Goal: Task Accomplishment & Management: Manage account settings

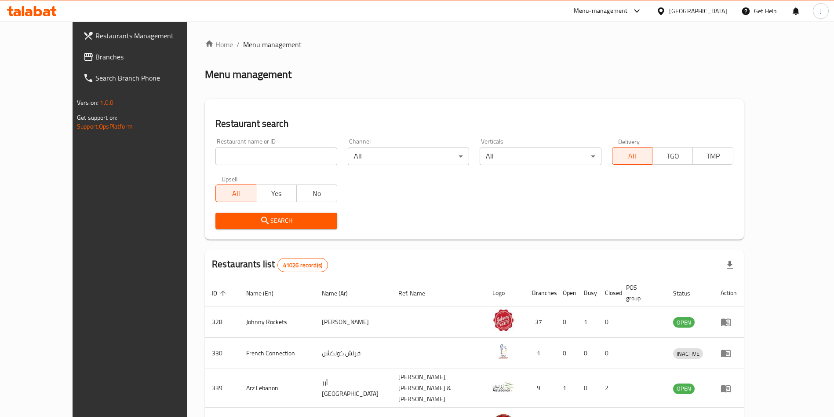
click at [216, 162] on input "search" at bounding box center [276, 156] width 121 height 18
type input "670444"
click at [240, 222] on span "Search" at bounding box center [276, 220] width 107 height 11
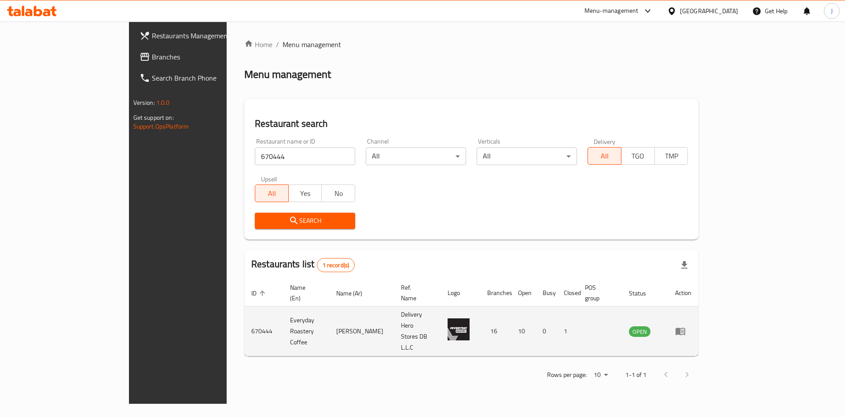
click at [698, 315] on td "enhanced table" at bounding box center [683, 331] width 30 height 50
click at [685, 326] on icon "enhanced table" at bounding box center [680, 331] width 11 height 11
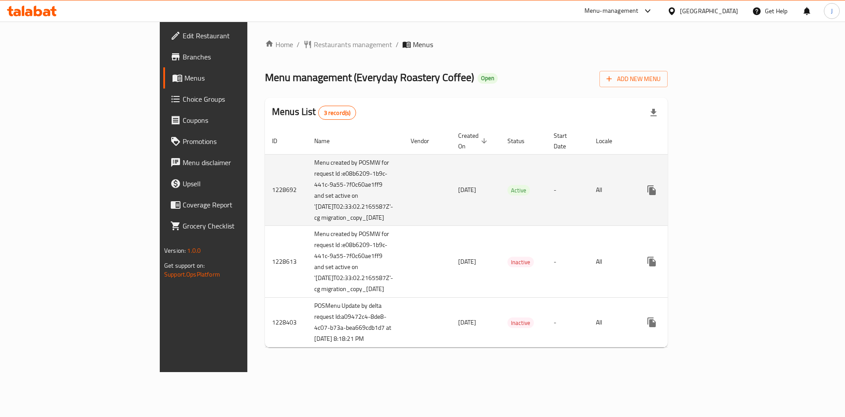
click at [725, 182] on link "enhanced table" at bounding box center [714, 189] width 21 height 21
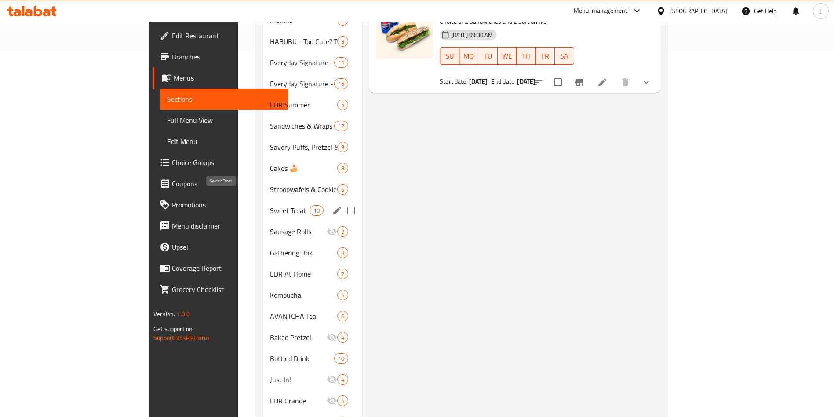
scroll to position [393, 0]
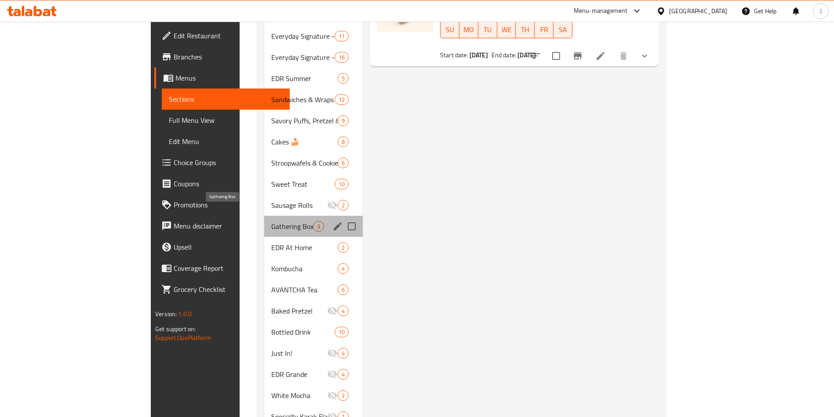
click at [271, 221] on span "Gathering Box" at bounding box center [292, 226] width 42 height 11
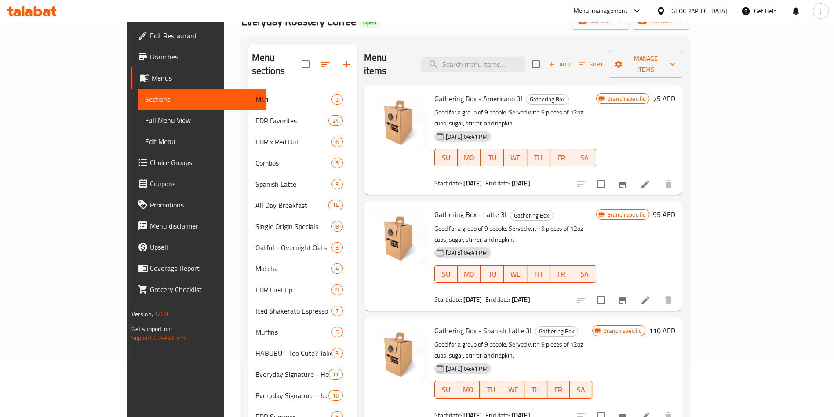
scroll to position [55, 0]
click at [378, 100] on icon "upload picture" at bounding box center [383, 105] width 11 height 11
click at [379, 216] on icon "upload picture" at bounding box center [383, 220] width 9 height 8
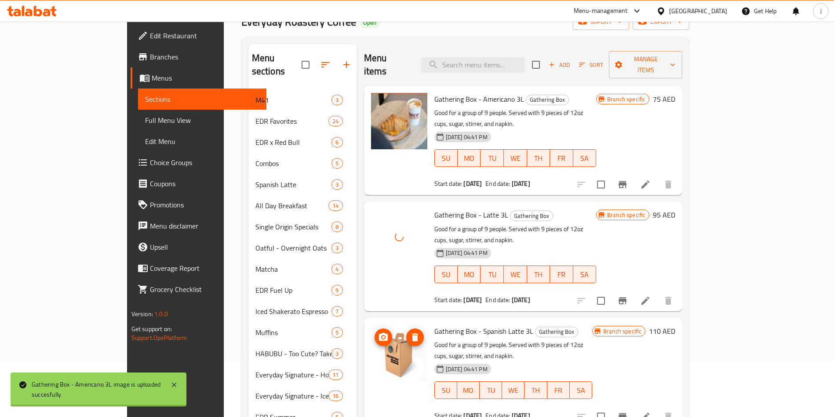
click at [382, 336] on circle "upload picture" at bounding box center [383, 337] width 3 height 3
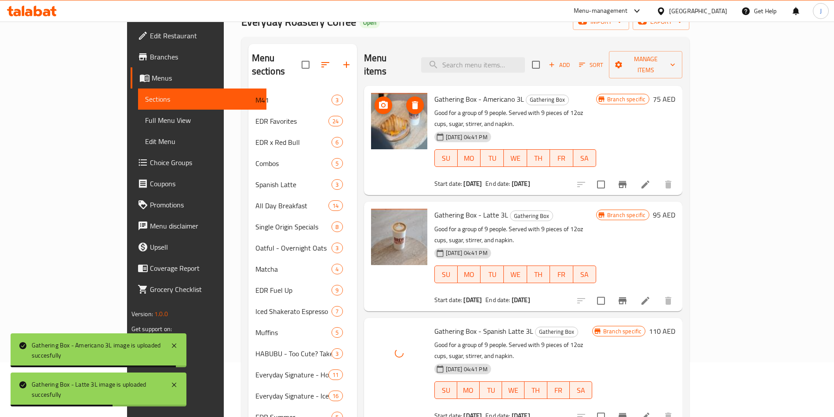
scroll to position [0, 0]
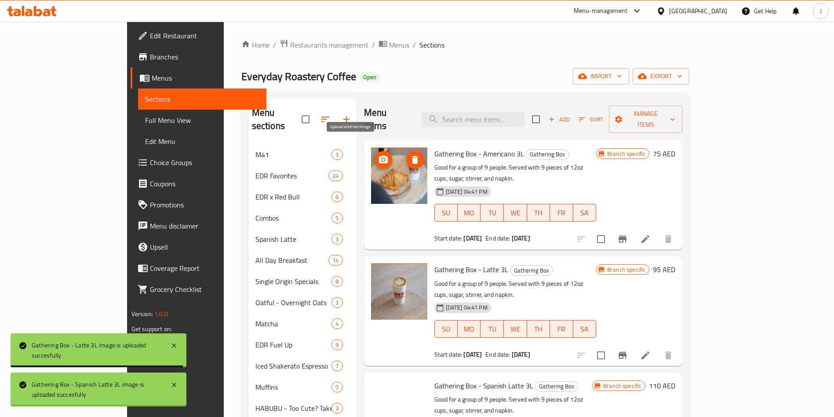
click at [378, 154] on icon "upload picture" at bounding box center [383, 159] width 11 height 11
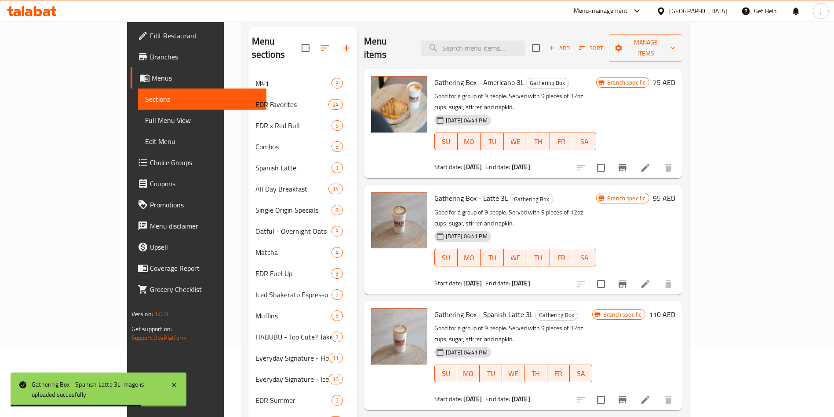
scroll to position [72, 0]
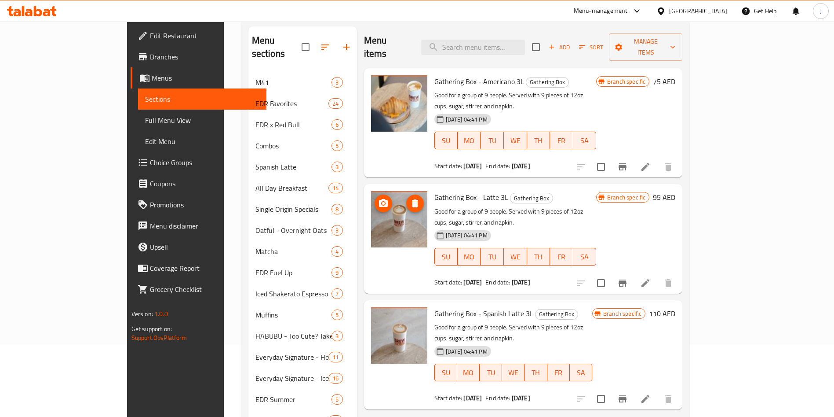
click at [379, 199] on icon "upload picture" at bounding box center [383, 203] width 9 height 8
click at [375, 311] on button "upload picture" at bounding box center [384, 320] width 18 height 18
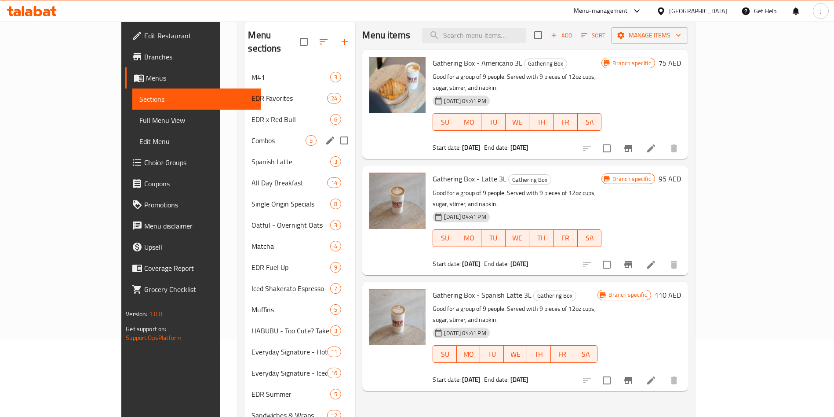
scroll to position [0, 0]
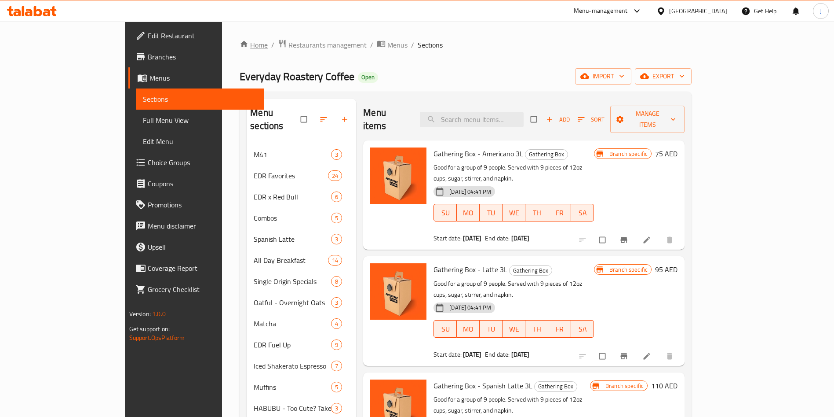
click at [240, 44] on link "Home" at bounding box center [254, 45] width 28 height 11
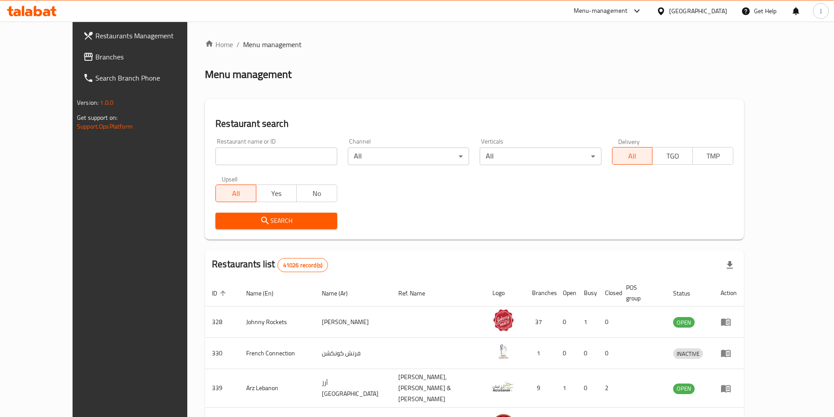
click at [216, 164] on input "search" at bounding box center [276, 156] width 121 height 18
paste input "659775"
type input "659775"
click at [223, 216] on span "Search" at bounding box center [276, 220] width 107 height 11
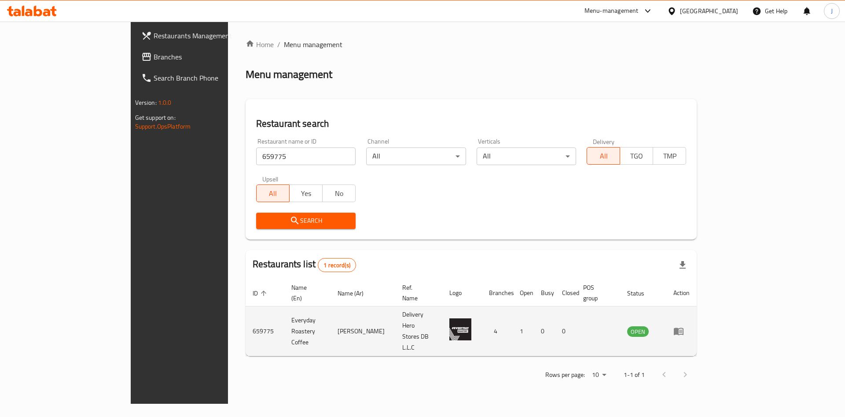
click at [684, 326] on icon "enhanced table" at bounding box center [678, 331] width 11 height 11
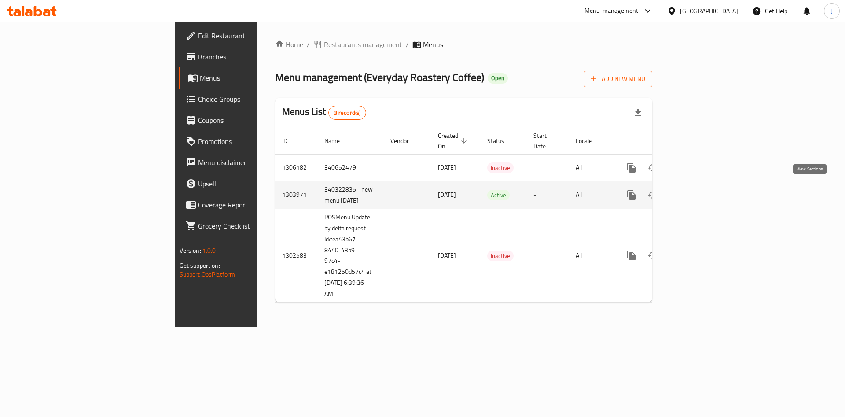
click at [699, 191] on icon "enhanced table" at bounding box center [695, 195] width 8 height 8
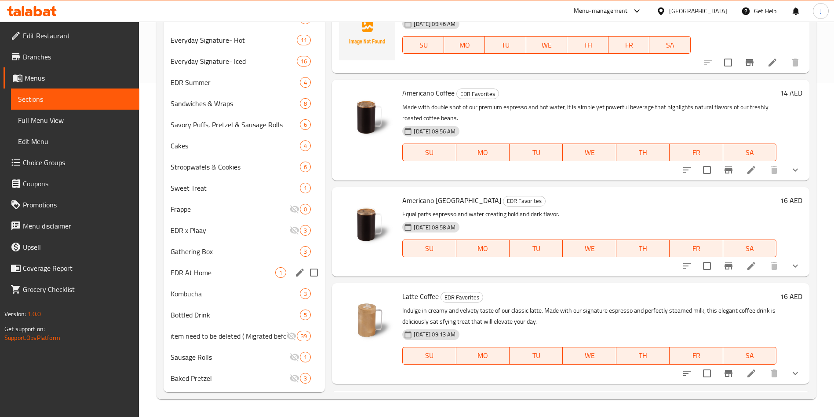
scroll to position [332, 0]
click at [225, 258] on div "Gathering Box 3" at bounding box center [244, 252] width 161 height 21
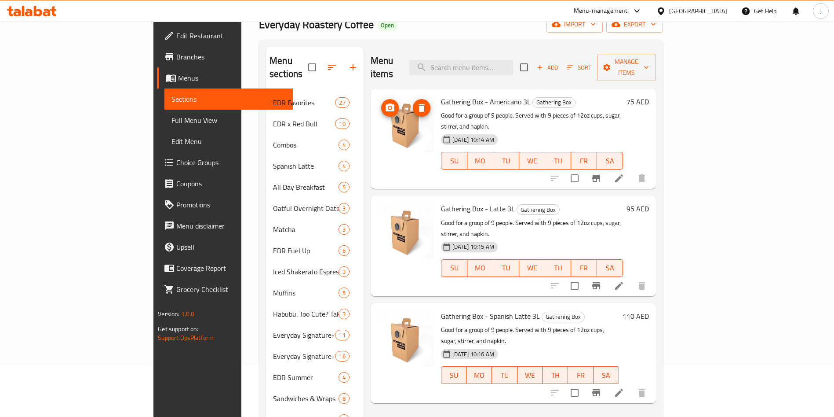
scroll to position [48, 0]
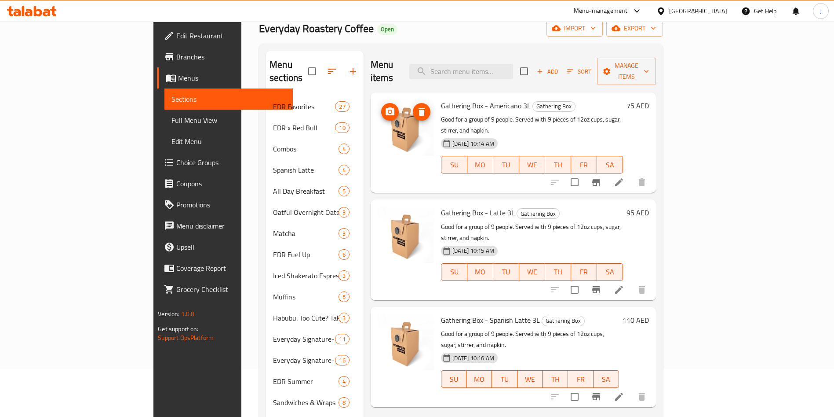
click at [385, 106] on icon "upload picture" at bounding box center [390, 111] width 11 height 11
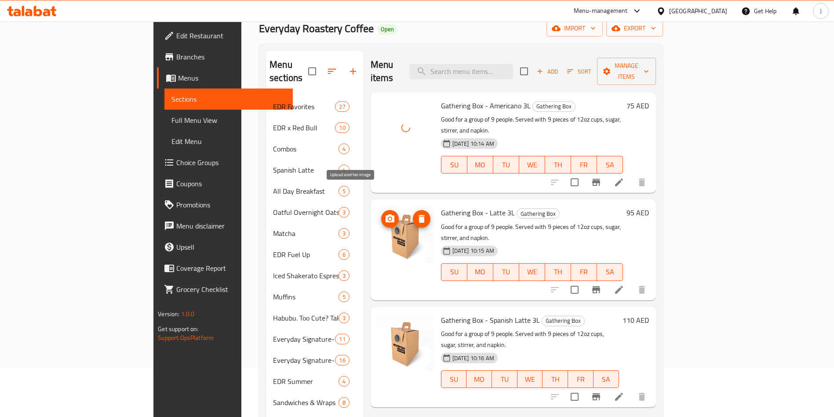
click at [385, 213] on icon "upload picture" at bounding box center [390, 218] width 11 height 11
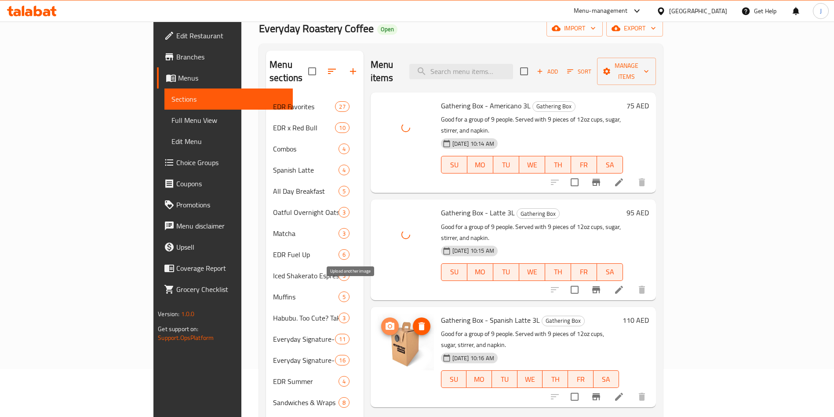
click at [386, 322] on icon "upload picture" at bounding box center [390, 326] width 9 height 8
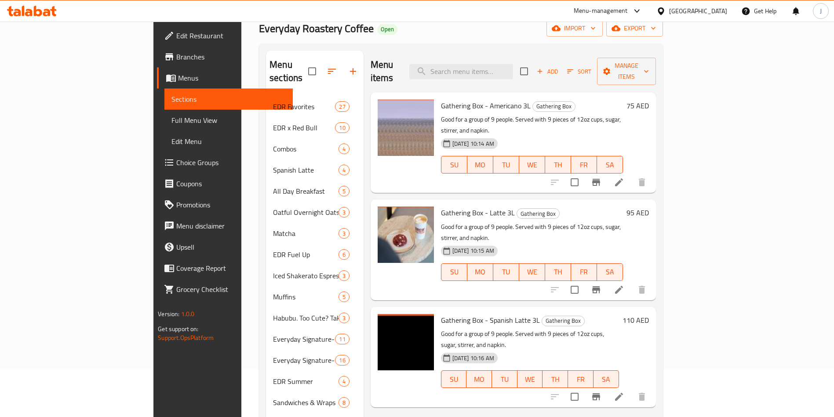
scroll to position [0, 0]
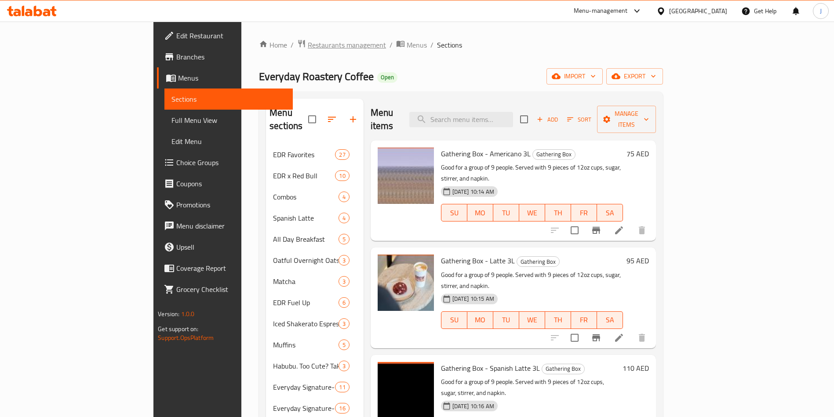
click at [308, 47] on span "Restaurants management" at bounding box center [347, 45] width 78 height 11
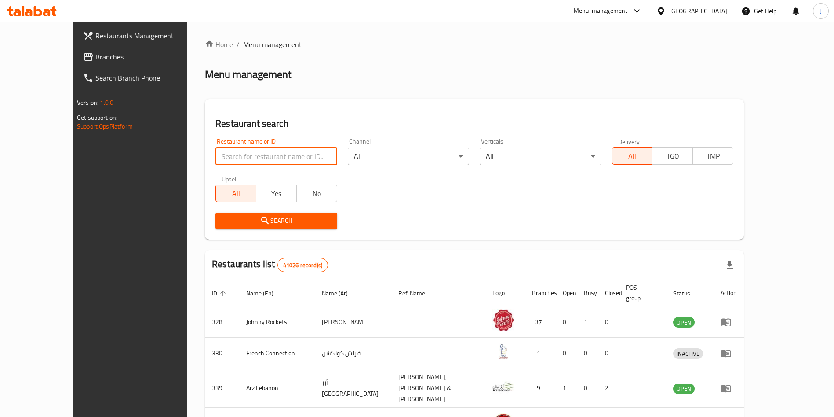
click at [216, 158] on input "search" at bounding box center [276, 156] width 121 height 18
paste input "603153"
type input "603153"
click at [223, 226] on span "Search" at bounding box center [276, 220] width 107 height 11
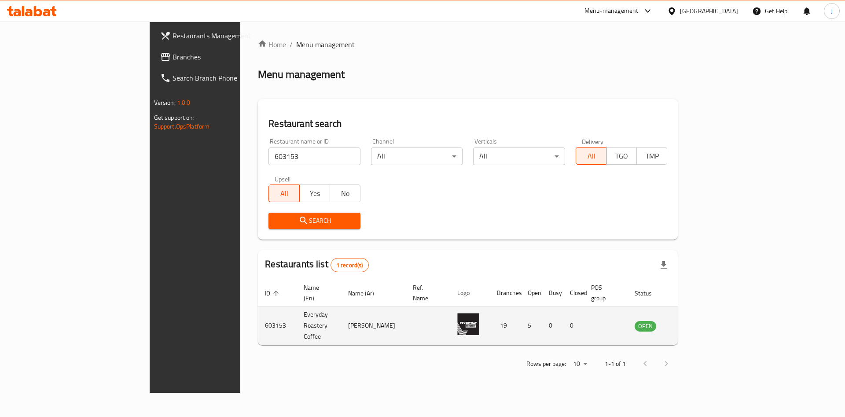
click at [704, 315] on td "enhanced table" at bounding box center [688, 325] width 30 height 39
click at [691, 322] on icon "enhanced table" at bounding box center [686, 325] width 10 height 7
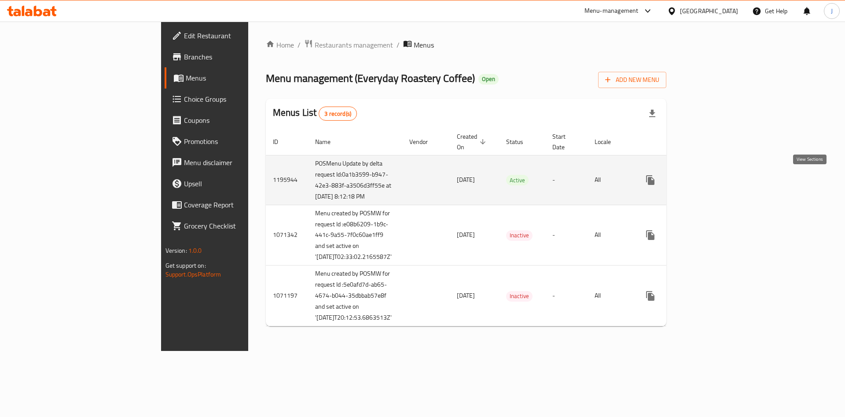
click at [724, 181] on link "enhanced table" at bounding box center [713, 179] width 21 height 21
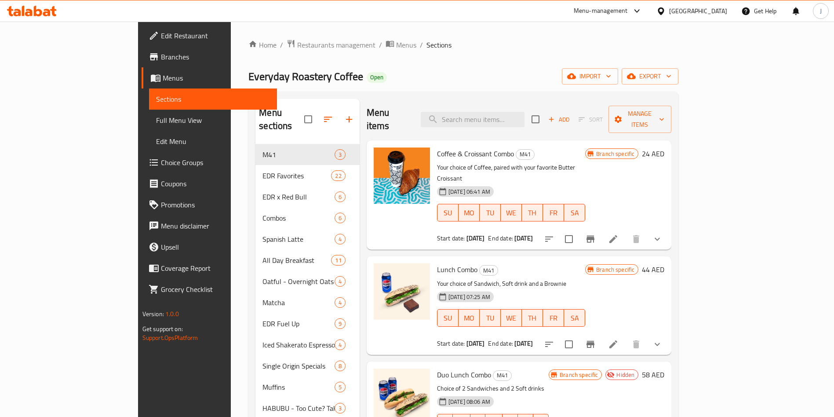
click at [617, 46] on ol "Home / Restaurants management / Menus / Sections" at bounding box center [464, 44] width 430 height 11
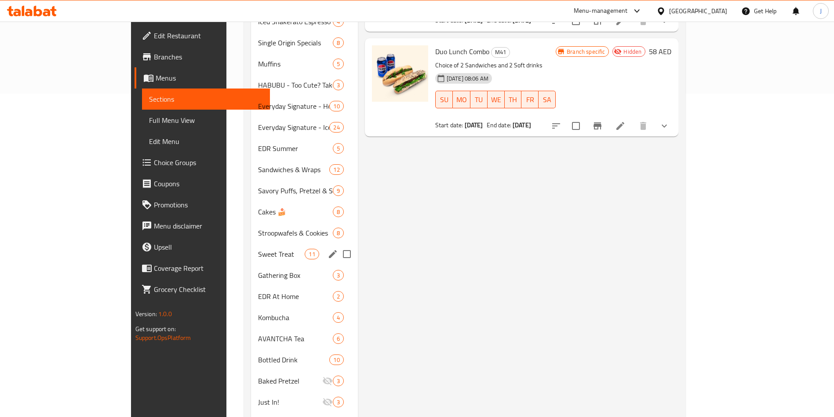
scroll to position [324, 0]
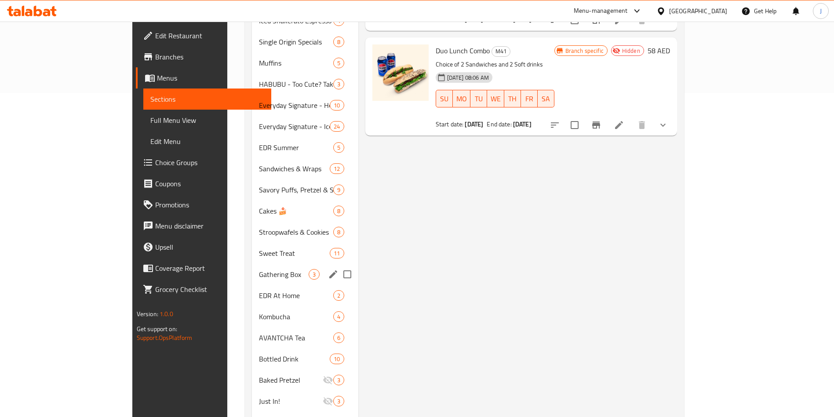
click at [259, 269] on span "Gathering Box" at bounding box center [284, 274] width 50 height 11
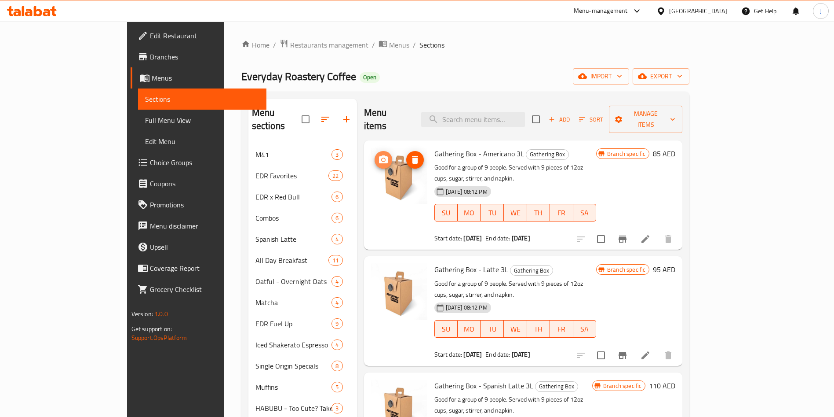
click at [379, 155] on icon "upload picture" at bounding box center [383, 159] width 9 height 8
click at [379, 271] on icon "upload picture" at bounding box center [383, 275] width 9 height 8
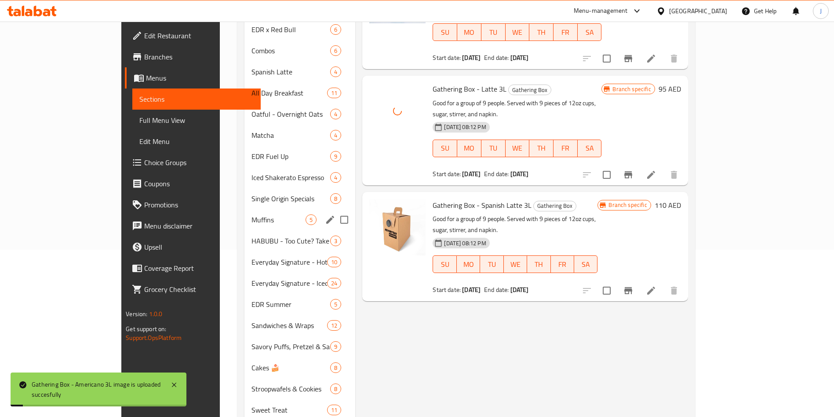
scroll to position [168, 0]
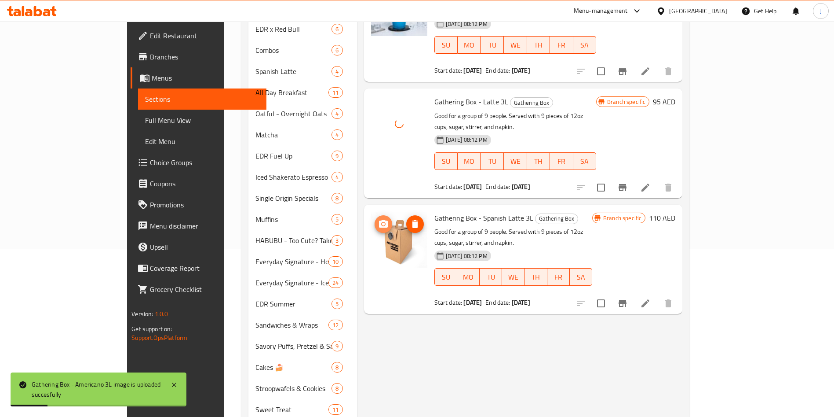
click at [378, 219] on icon "upload picture" at bounding box center [383, 224] width 11 height 11
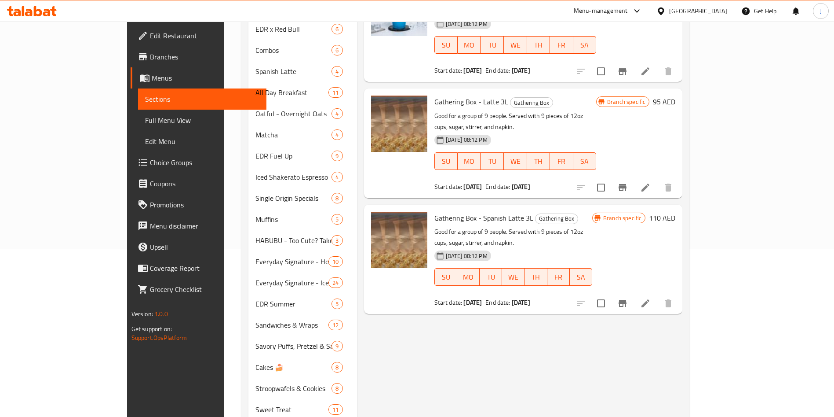
scroll to position [0, 0]
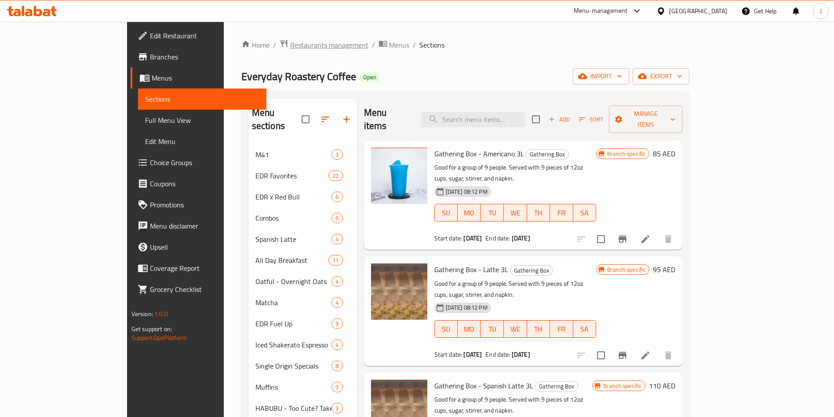
click at [290, 46] on span "Restaurants management" at bounding box center [329, 45] width 78 height 11
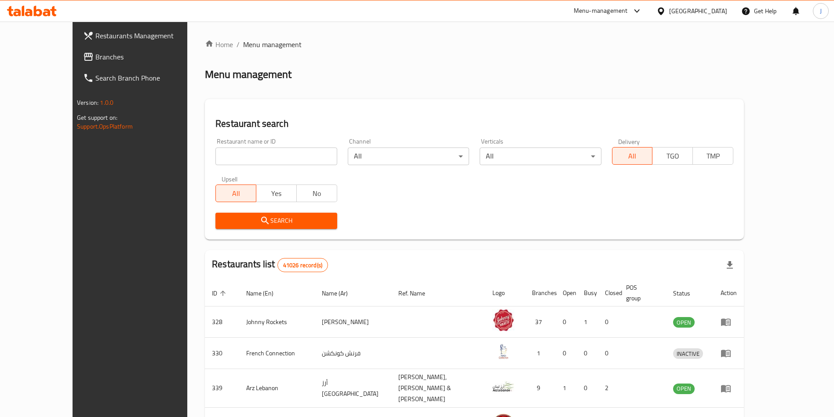
click at [262, 157] on input "search" at bounding box center [276, 156] width 121 height 18
paste input "676327"
type input "676327"
click at [223, 226] on span "Search" at bounding box center [276, 220] width 107 height 11
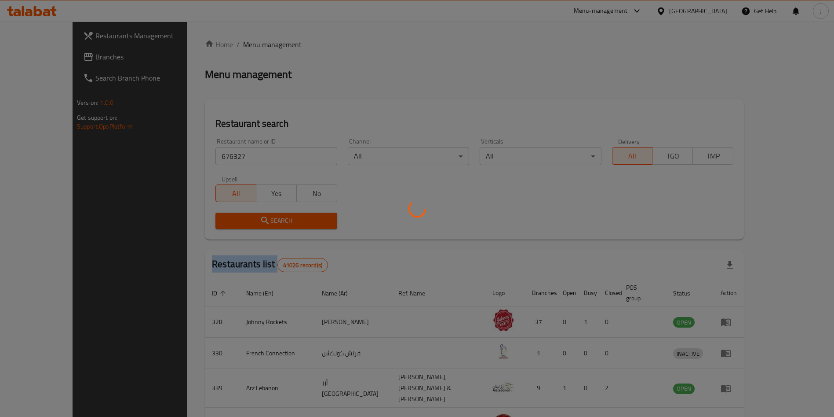
click at [211, 226] on div at bounding box center [417, 208] width 834 height 417
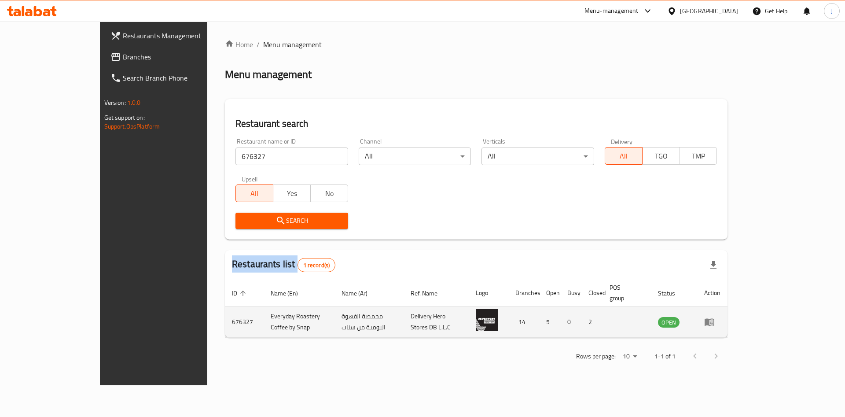
click at [714, 316] on icon "enhanced table" at bounding box center [709, 321] width 11 height 11
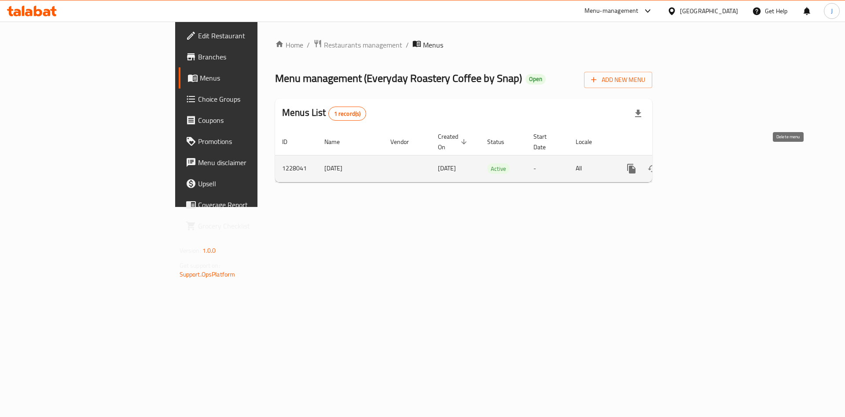
click at [705, 159] on link "enhanced table" at bounding box center [694, 168] width 21 height 21
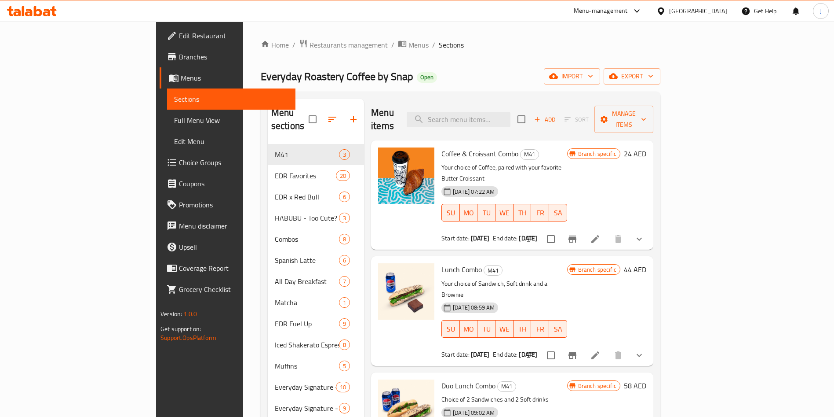
click at [447, 60] on div "Home / Restaurants management / Menus / Sections Everyday Roastery Coffee by Sn…" at bounding box center [461, 381] width 400 height 685
click at [181, 73] on span "Menus" at bounding box center [235, 78] width 108 height 11
